Goal: Navigation & Orientation: Go to known website

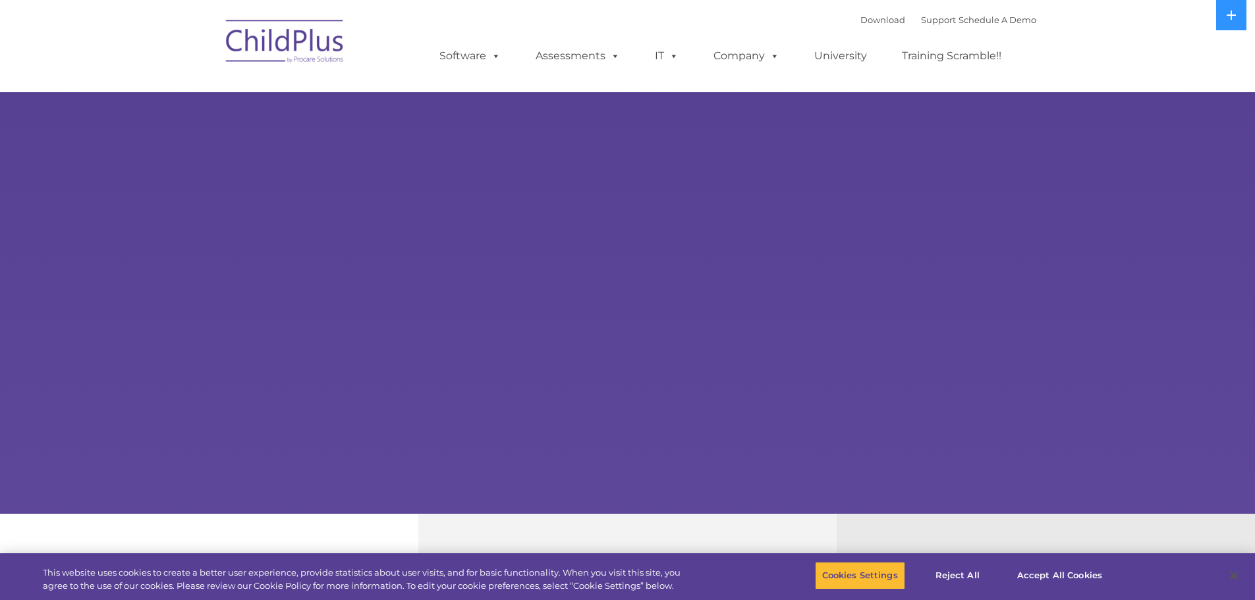
select select "MEDIUM"
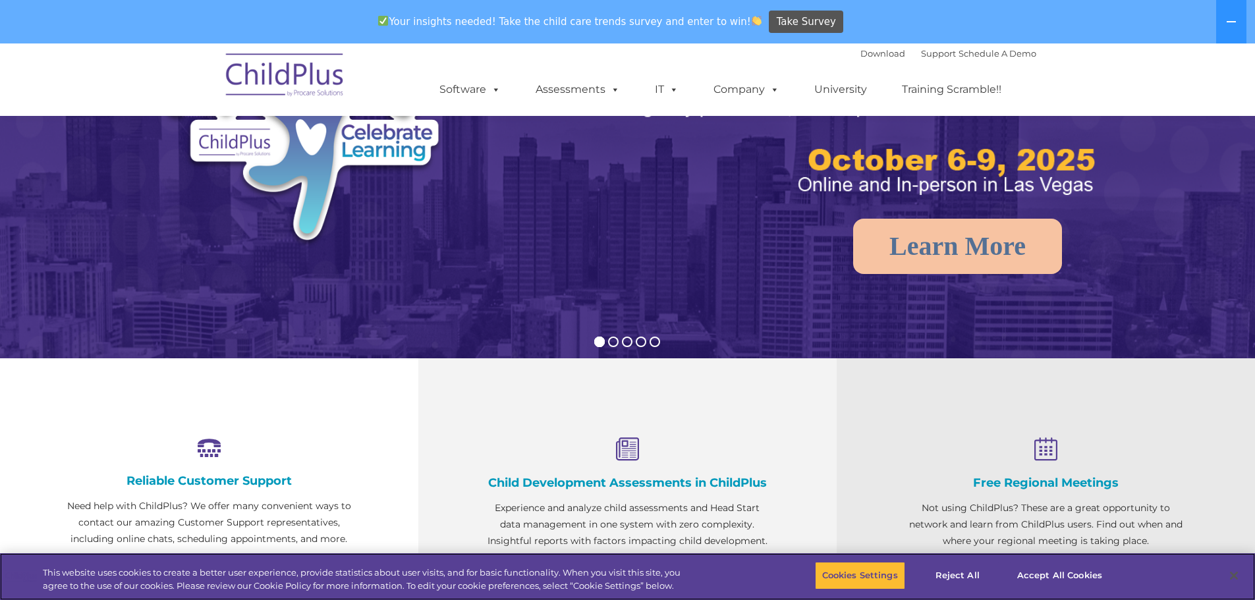
scroll to position [200, 0]
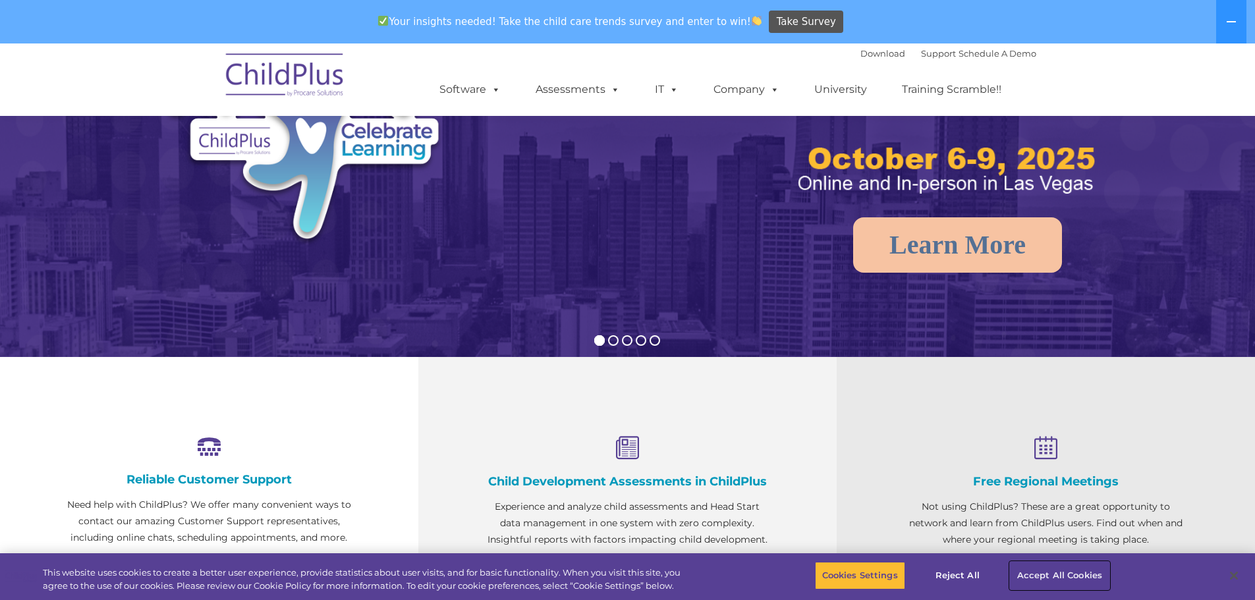
click at [1021, 569] on button "Accept All Cookies" at bounding box center [1060, 576] width 100 height 28
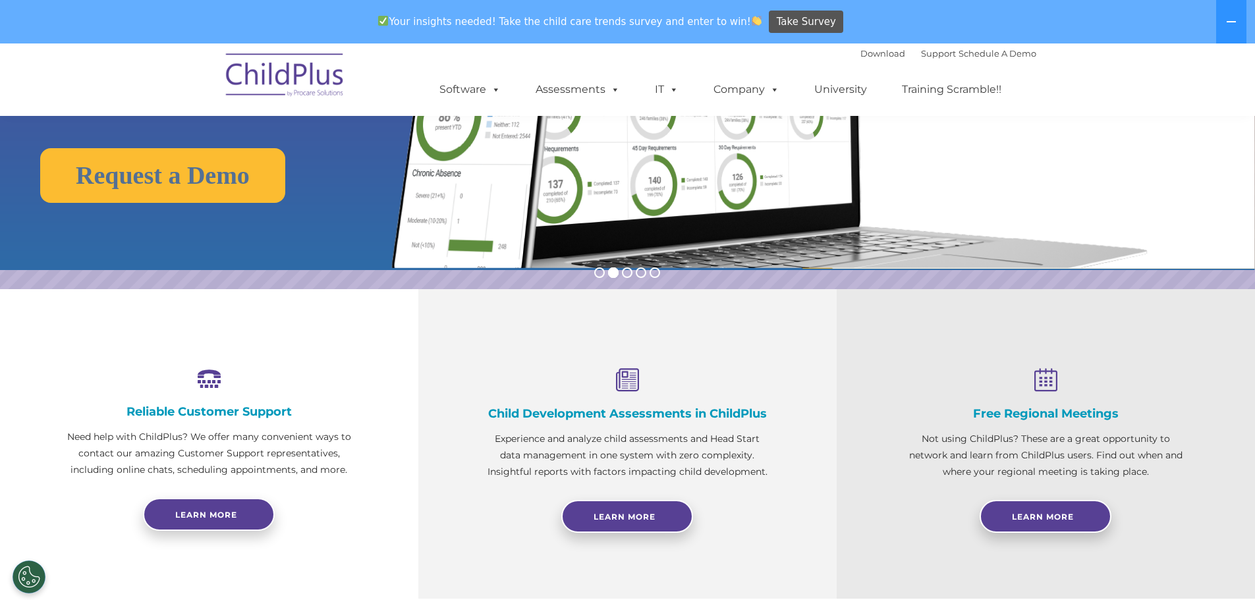
scroll to position [0, 0]
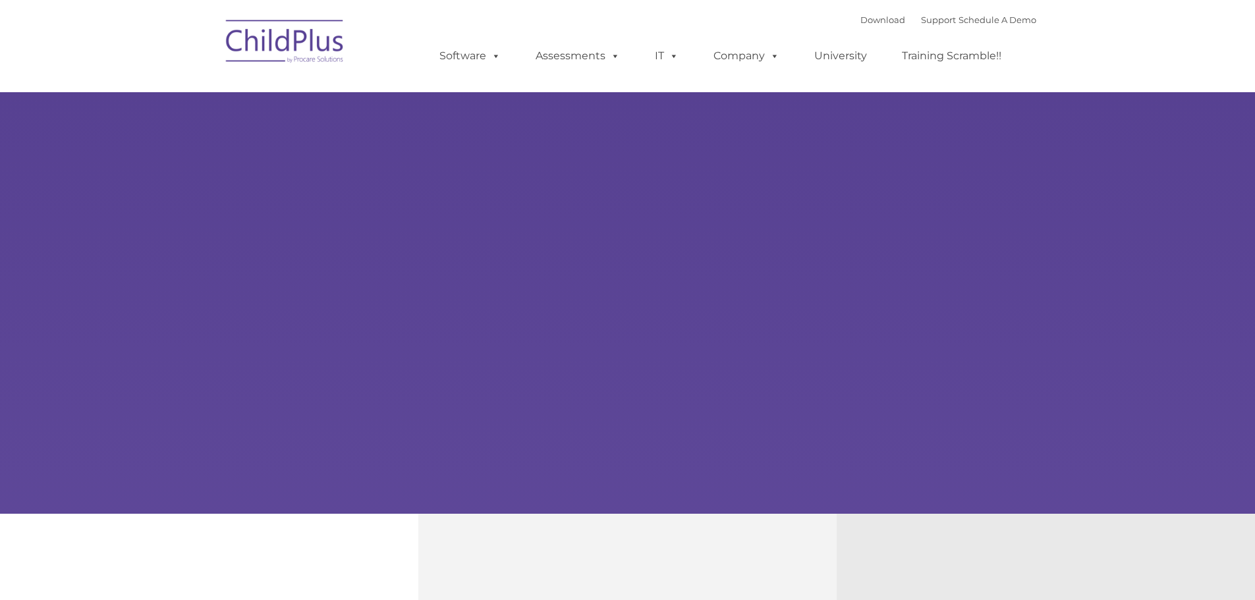
type input ""
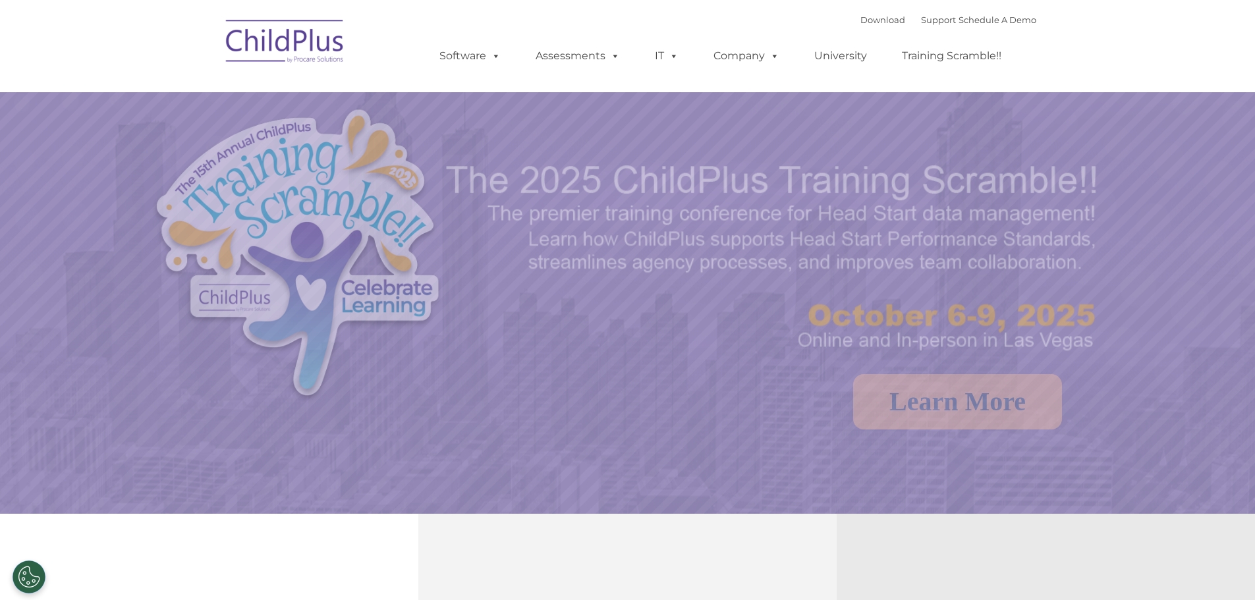
select select "MEDIUM"
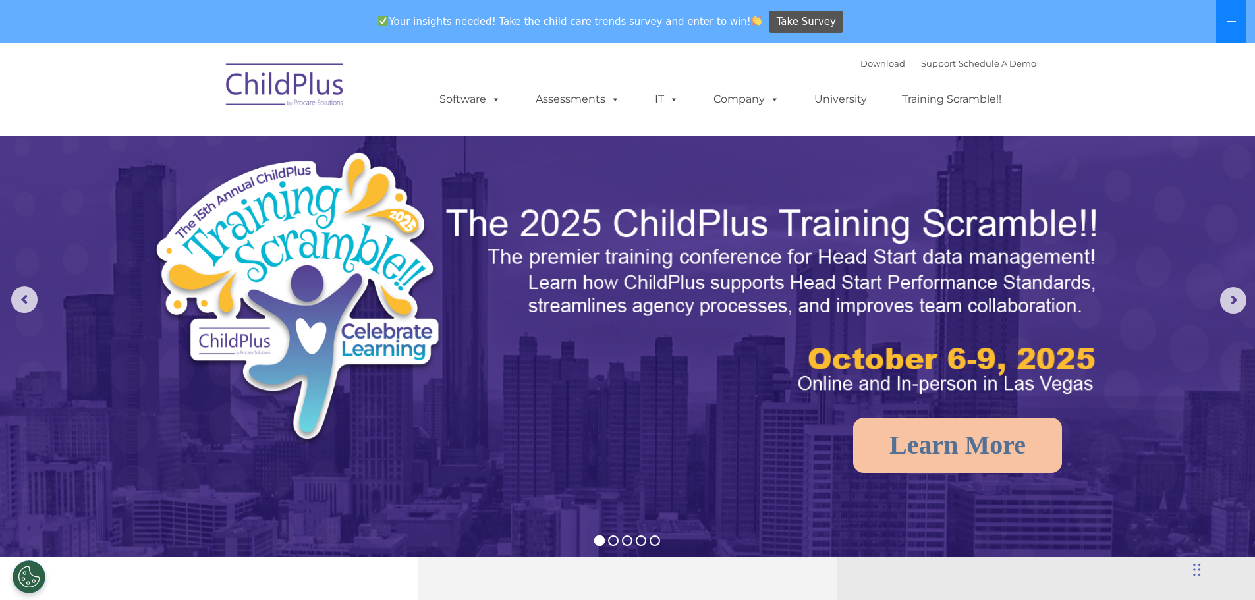
click at [1229, 28] on button at bounding box center [1232, 21] width 30 height 43
